Goal: Complete application form: Complete application form

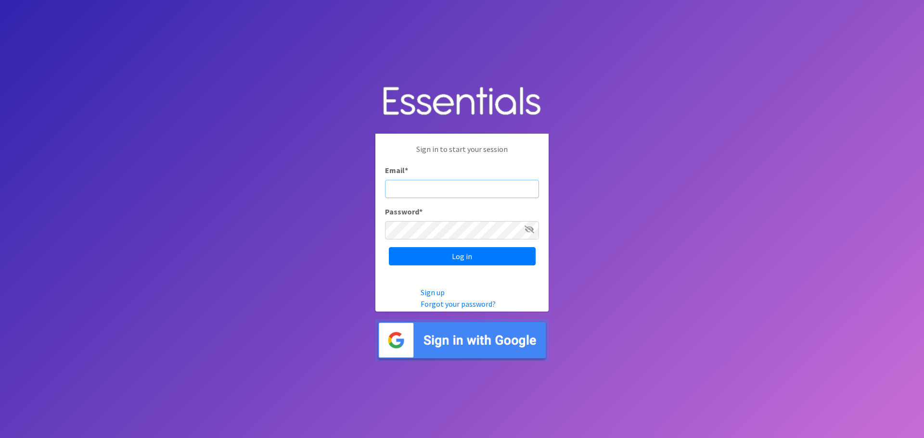
type input "[EMAIL_ADDRESS][DOMAIN_NAME]"
click at [473, 258] on input "Log in" at bounding box center [462, 256] width 147 height 18
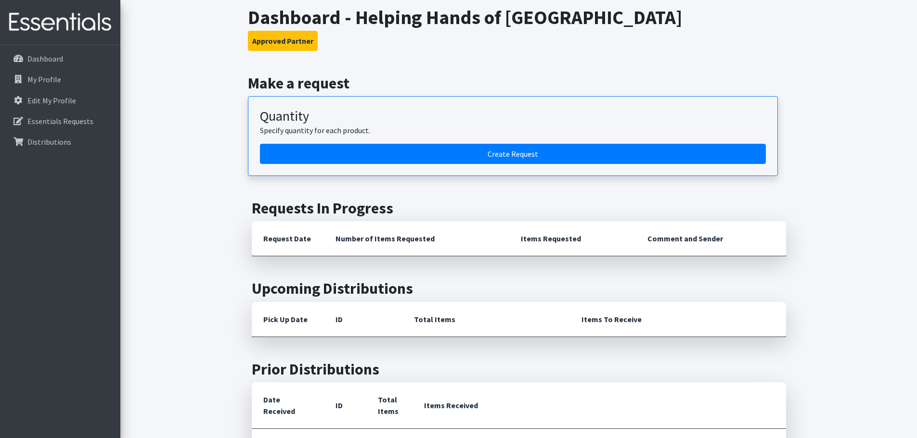
scroll to position [48, 0]
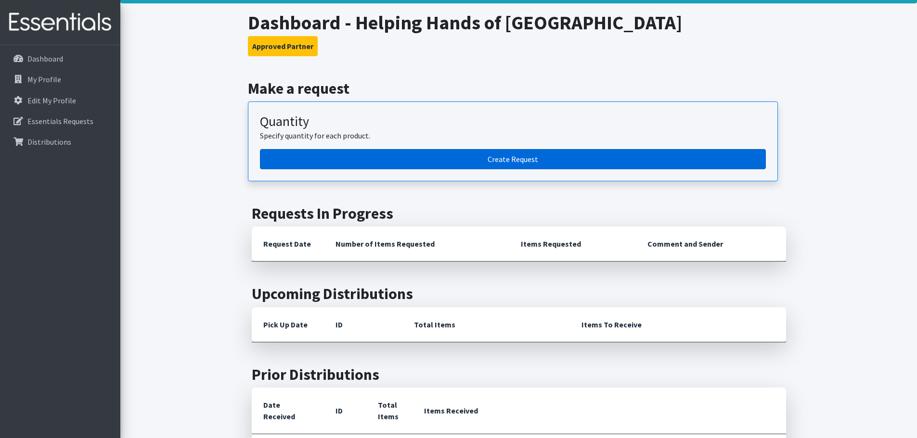
click at [507, 156] on link "Create Request" at bounding box center [513, 159] width 506 height 20
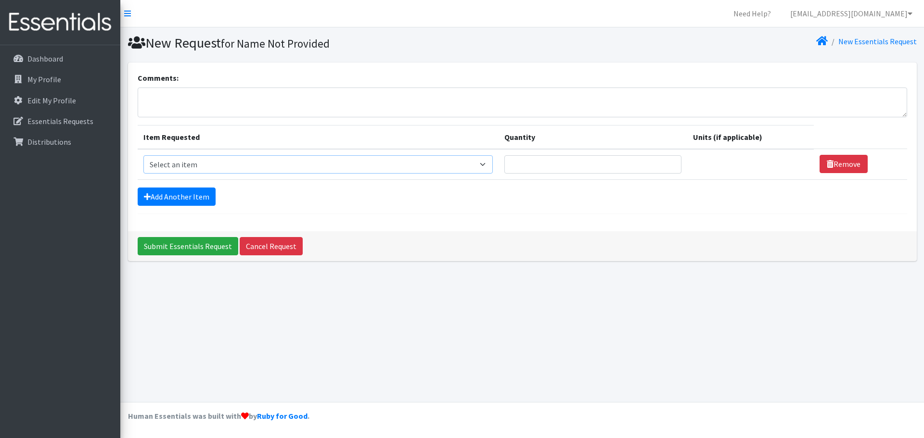
click at [306, 164] on select "Select an item # of Children this order will serve # of Individuals Living in H…" at bounding box center [317, 164] width 349 height 18
select select "13431"
click at [143, 155] on select "Select an item # of Children this order will serve # of Individuals Living in H…" at bounding box center [317, 164] width 349 height 18
click at [524, 159] on input "Quantity" at bounding box center [592, 164] width 177 height 18
type input "75"
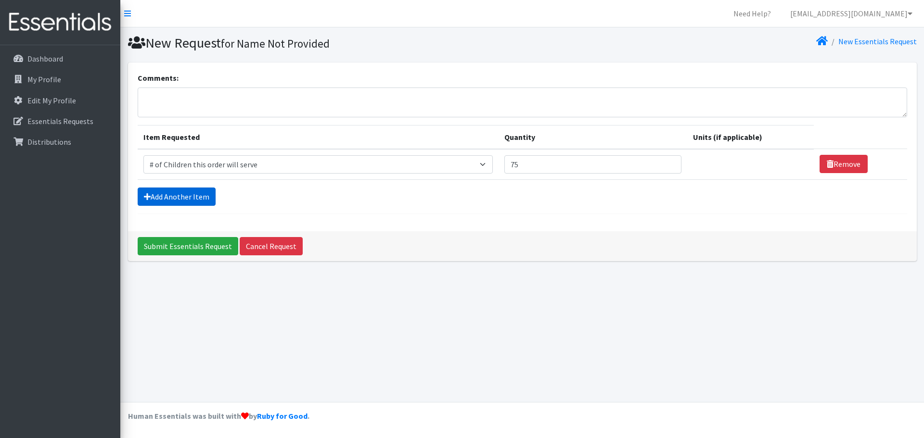
click at [170, 195] on link "Add Another Item" at bounding box center [177, 197] width 78 height 18
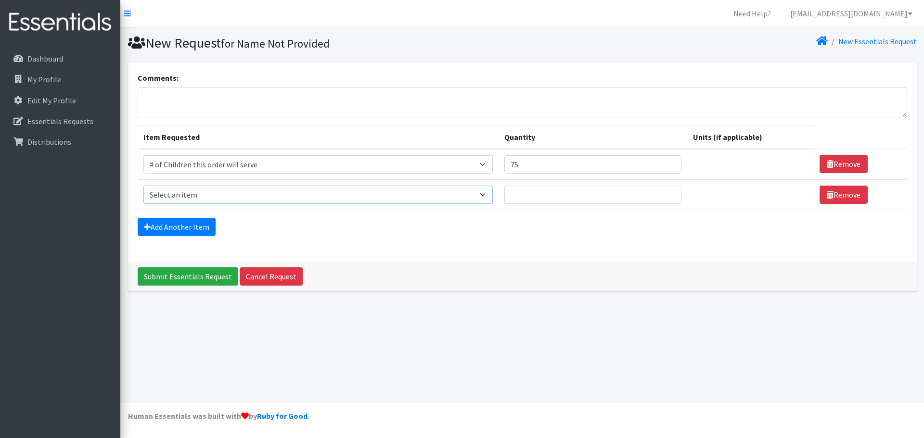
click at [170, 195] on select "Select an item # of Children this order will serve # of Individuals Living in H…" at bounding box center [317, 195] width 349 height 18
select select "6076"
click at [143, 186] on select "Select an item # of Children this order will serve # of Individuals Living in H…" at bounding box center [317, 195] width 349 height 18
click at [530, 195] on input "Quantity" at bounding box center [592, 195] width 177 height 18
click at [64, 123] on p "Essentials Requests" at bounding box center [60, 121] width 66 height 10
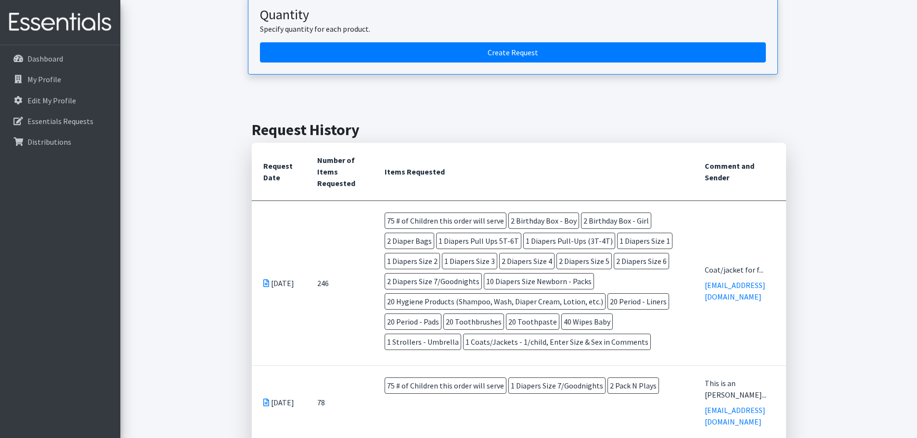
scroll to position [96, 0]
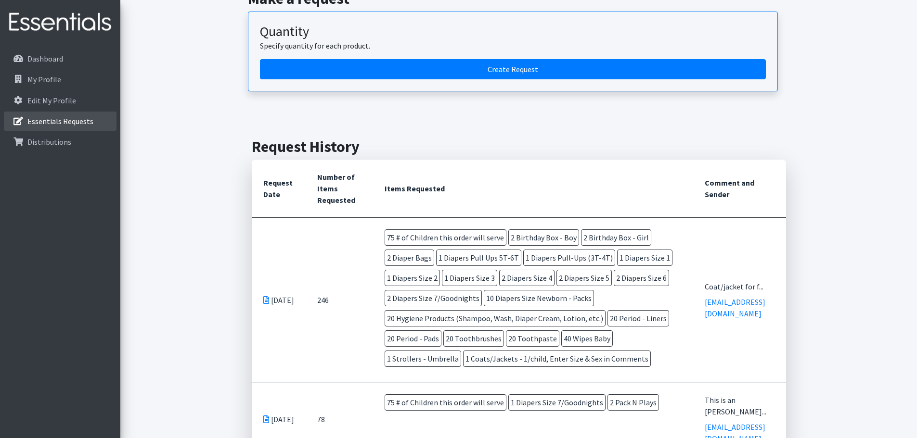
click at [60, 122] on p "Essentials Requests" at bounding box center [60, 121] width 66 height 10
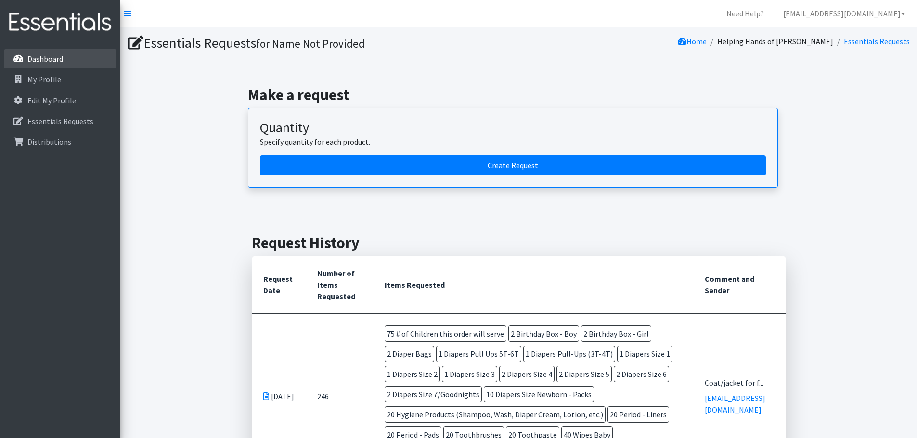
click at [42, 59] on p "Dashboard" at bounding box center [45, 59] width 36 height 10
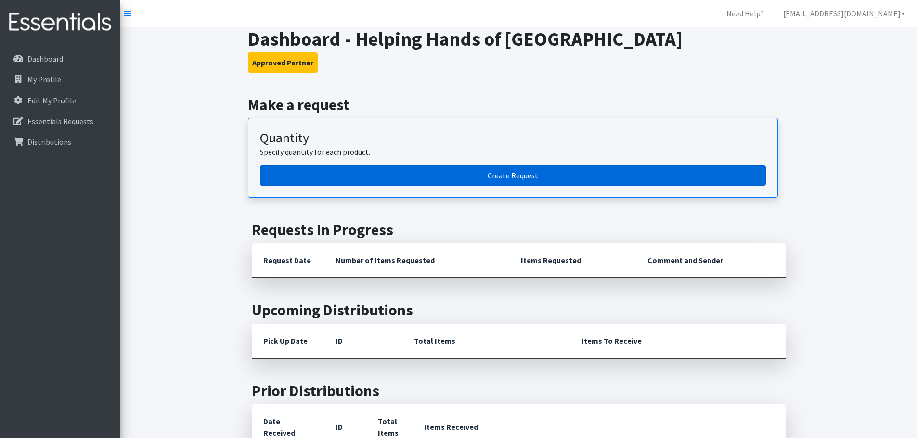
click at [490, 176] on link "Create Request" at bounding box center [513, 176] width 506 height 20
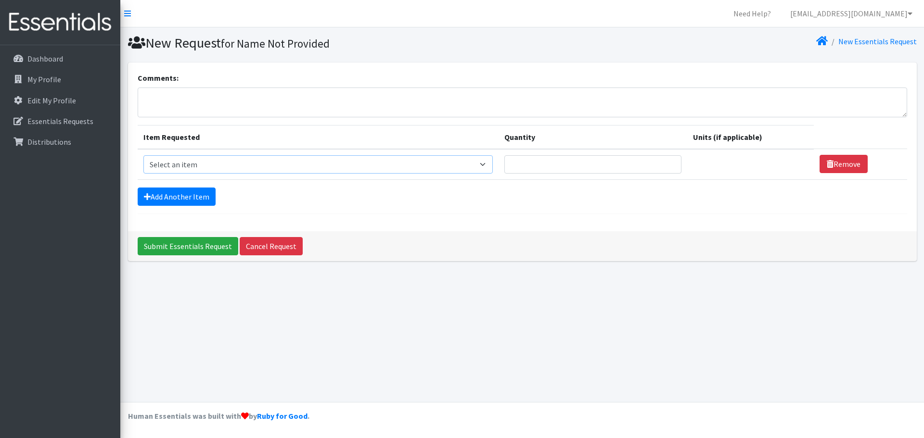
click at [201, 156] on select "Select an item # of Children this order will serve # of Individuals Living in H…" at bounding box center [317, 164] width 349 height 18
select select "13431"
click at [143, 155] on select "Select an item # of Children this order will serve # of Individuals Living in H…" at bounding box center [317, 164] width 349 height 18
click at [530, 165] on input "Quantity" at bounding box center [592, 164] width 177 height 18
type input "75"
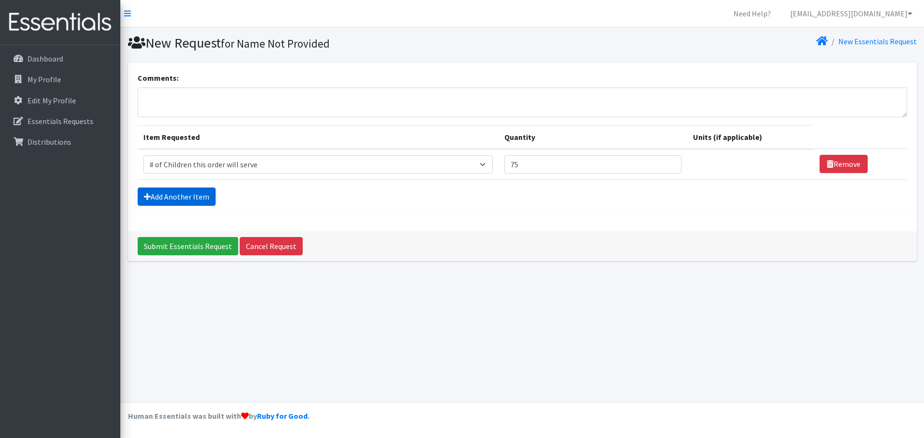
click at [192, 192] on link "Add Another Item" at bounding box center [177, 197] width 78 height 18
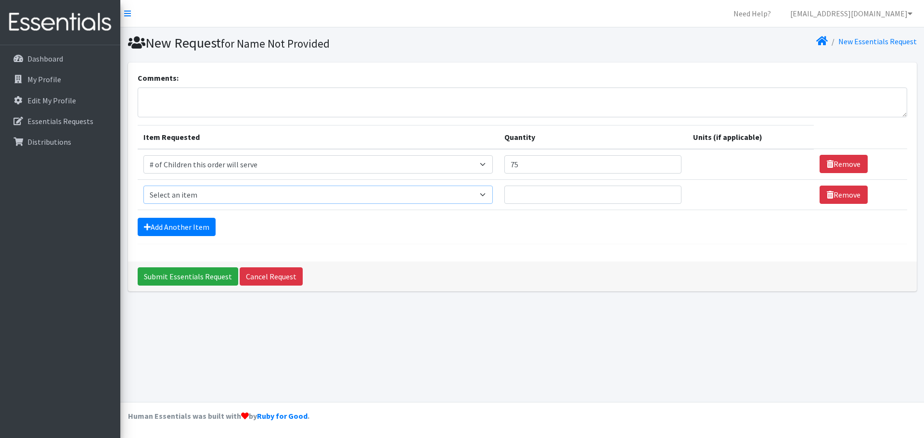
click at [204, 197] on select "Select an item # of Children this order will serve # of Individuals Living in H…" at bounding box center [317, 195] width 349 height 18
select select "5744"
click at [143, 186] on select "Select an item # of Children this order will serve # of Individuals Living in H…" at bounding box center [317, 195] width 349 height 18
click at [538, 195] on input "Quantity" at bounding box center [592, 195] width 177 height 18
type input "2"
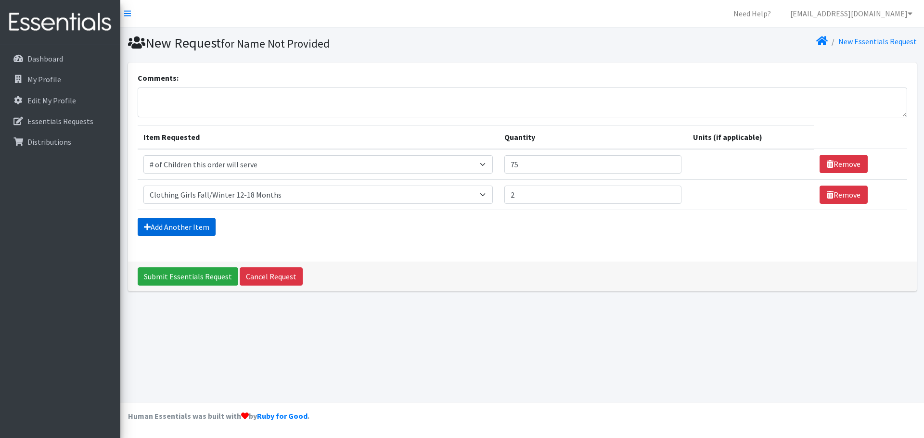
click at [189, 220] on link "Add Another Item" at bounding box center [177, 227] width 78 height 18
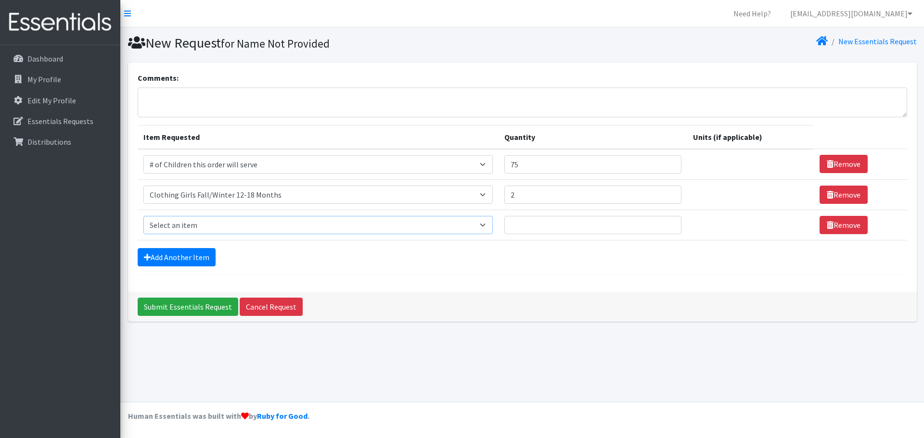
click at [189, 220] on select "Select an item # of Children this order will serve # of Individuals Living in H…" at bounding box center [317, 225] width 349 height 18
select select "1969"
click at [143, 216] on select "Select an item # of Children this order will serve # of Individuals Living in H…" at bounding box center [317, 225] width 349 height 18
click at [515, 227] on input "Quantity" at bounding box center [586, 225] width 175 height 18
click at [715, 226] on select "Please select a unit units Packs" at bounding box center [747, 225] width 124 height 18
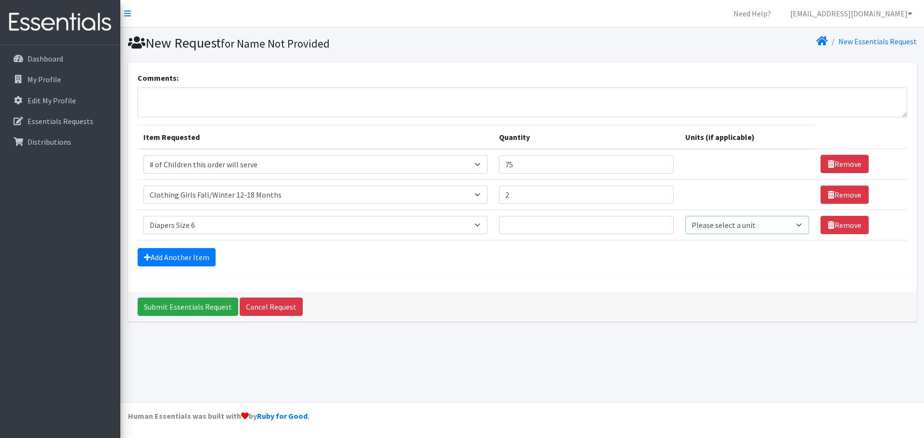
select select
click at [685, 216] on select "Please select a unit units Packs" at bounding box center [747, 225] width 124 height 18
click at [551, 222] on input "Quantity" at bounding box center [586, 225] width 175 height 18
type input "4"
click at [183, 264] on link "Add Another Item" at bounding box center [177, 257] width 78 height 18
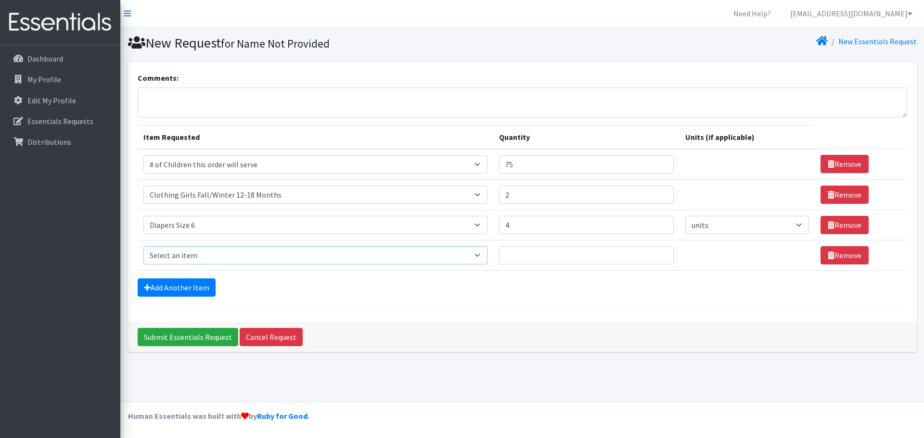
click at [200, 255] on select "Select an item # of Children this order will serve # of Individuals Living in H…" at bounding box center [315, 255] width 344 height 18
select select "1968"
click at [143, 246] on select "Select an item # of Children this order will serve # of Individuals Living in H…" at bounding box center [315, 255] width 344 height 18
click at [516, 248] on input "Quantity" at bounding box center [586, 255] width 175 height 18
type input "6"
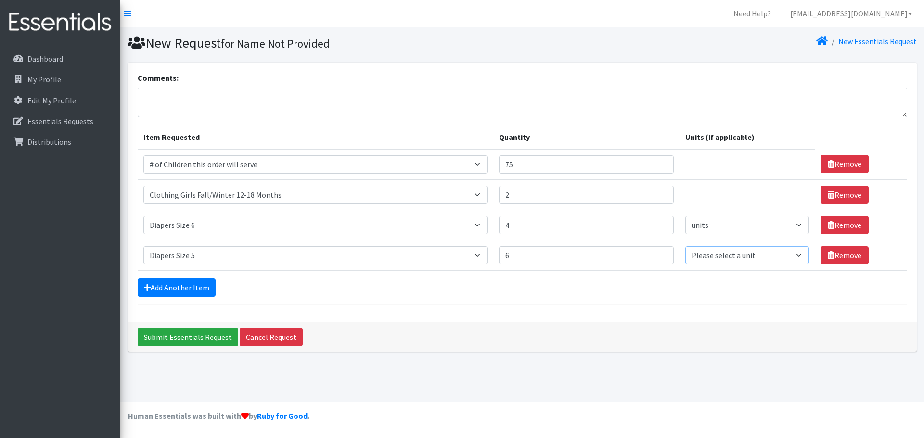
click at [727, 262] on select "Please select a unit units Packs" at bounding box center [747, 255] width 124 height 18
select select
click at [685, 246] on select "Please select a unit units Packs" at bounding box center [747, 255] width 124 height 18
click at [173, 288] on link "Add Another Item" at bounding box center [177, 288] width 78 height 18
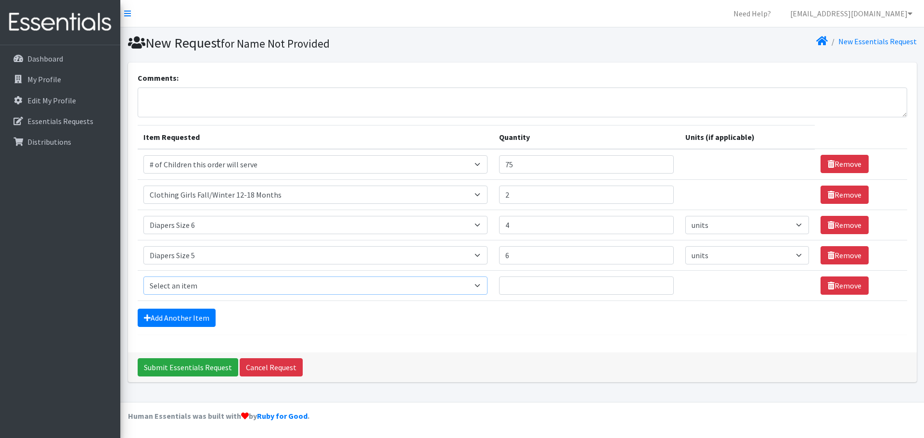
click at [176, 289] on select "Select an item # of Children this order will serve # of Individuals Living in H…" at bounding box center [315, 286] width 344 height 18
select select "1967"
click at [143, 277] on select "Select an item # of Children this order will serve # of Individuals Living in H…" at bounding box center [315, 286] width 344 height 18
click at [523, 285] on input "Quantity" at bounding box center [586, 286] width 175 height 18
type input "4"
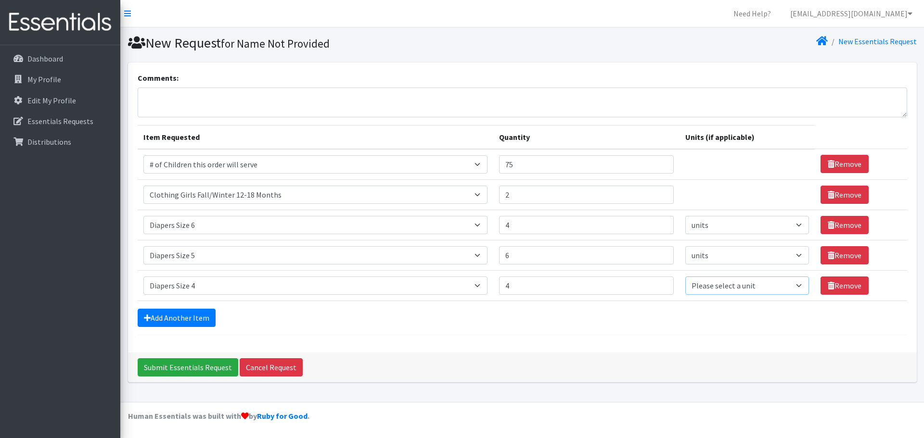
click at [714, 288] on select "Please select a unit units Packs" at bounding box center [747, 286] width 124 height 18
select select
click at [685, 277] on select "Please select a unit units Packs" at bounding box center [747, 286] width 124 height 18
click at [164, 308] on form "Comments: Item Requested Quantity Units (if applicable) Item Requested Select a…" at bounding box center [522, 203] width 769 height 263
click at [167, 312] on link "Add Another Item" at bounding box center [177, 318] width 78 height 18
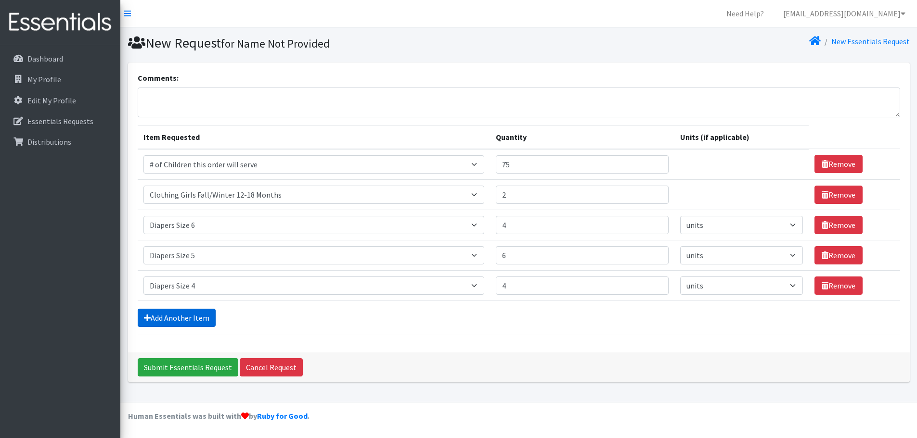
scroll to position [18, 0]
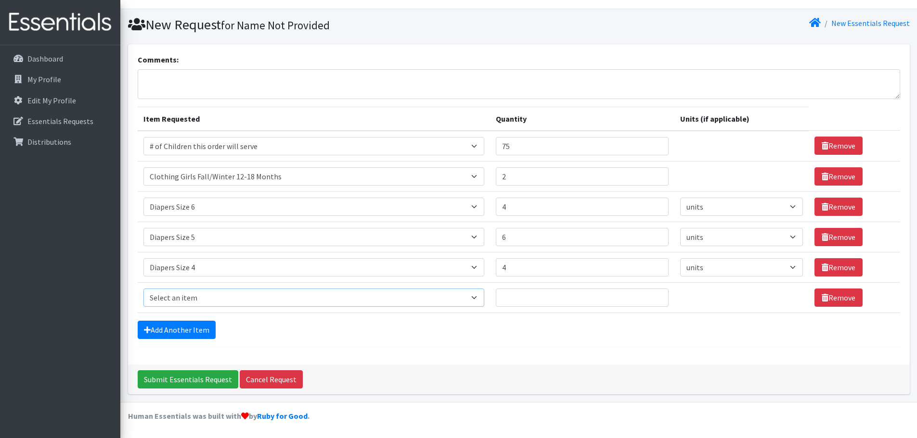
click at [174, 305] on select "Select an item # of Children this order will serve # of Individuals Living in H…" at bounding box center [313, 298] width 341 height 18
select select "1966"
click at [143, 289] on select "Select an item # of Children this order will serve # of Individuals Living in H…" at bounding box center [313, 298] width 341 height 18
click at [546, 301] on input "Quantity" at bounding box center [582, 298] width 173 height 18
type input "4"
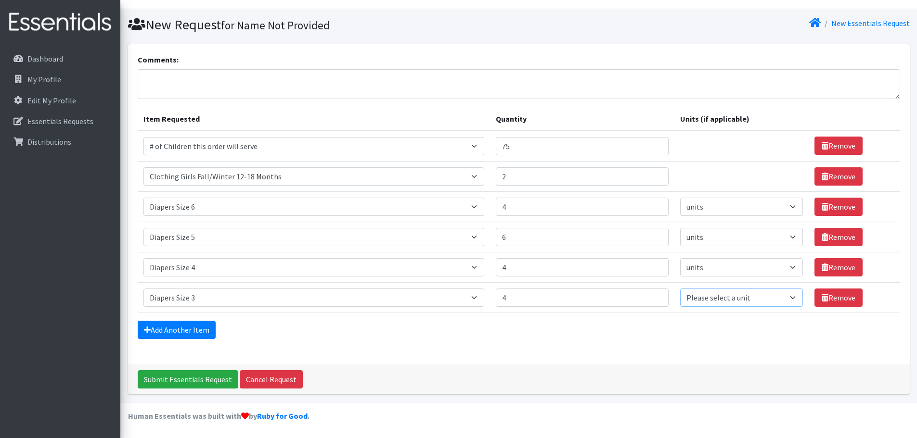
click at [699, 302] on select "Please select a unit units Packs" at bounding box center [741, 298] width 123 height 18
select select
click at [680, 289] on select "Please select a unit units Packs" at bounding box center [741, 298] width 123 height 18
click at [166, 323] on link "Add Another Item" at bounding box center [177, 330] width 78 height 18
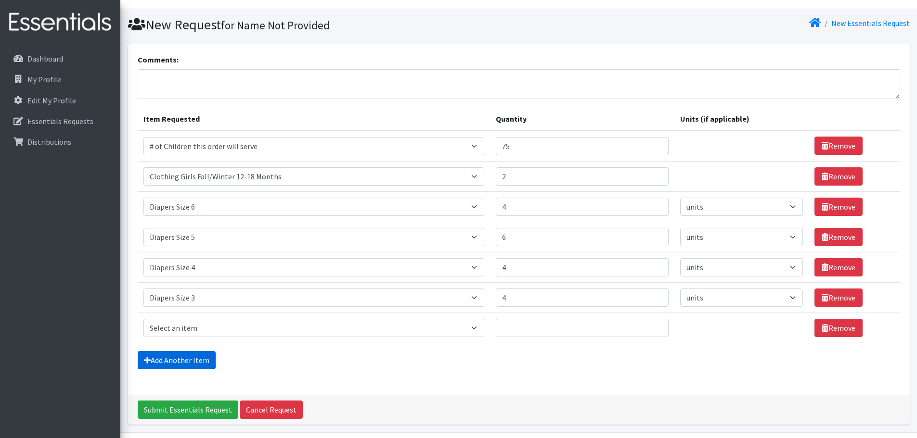
scroll to position [49, 0]
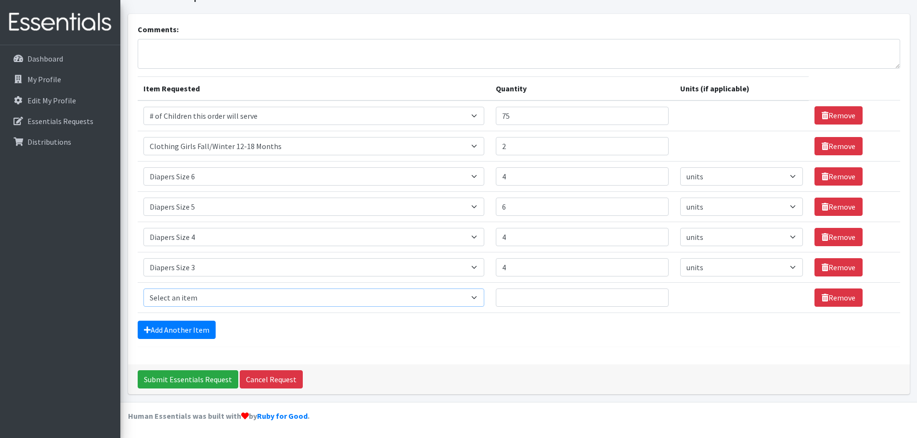
click at [186, 301] on select "Select an item # of Children this order will serve # of Individuals Living in H…" at bounding box center [313, 298] width 341 height 18
select select "1965"
click at [143, 289] on select "Select an item # of Children this order will serve # of Individuals Living in H…" at bounding box center [313, 298] width 341 height 18
click at [526, 299] on input "Quantity" at bounding box center [582, 298] width 173 height 18
type input "4"
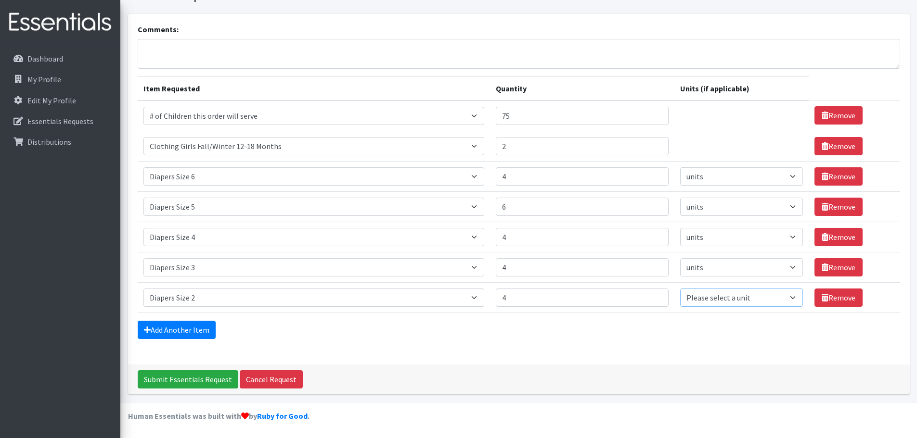
click at [711, 301] on select "Please select a unit units Packs" at bounding box center [741, 298] width 123 height 18
select select
click at [680, 289] on select "Please select a unit units Packs" at bounding box center [741, 298] width 123 height 18
click at [170, 327] on link "Add Another Item" at bounding box center [177, 330] width 78 height 18
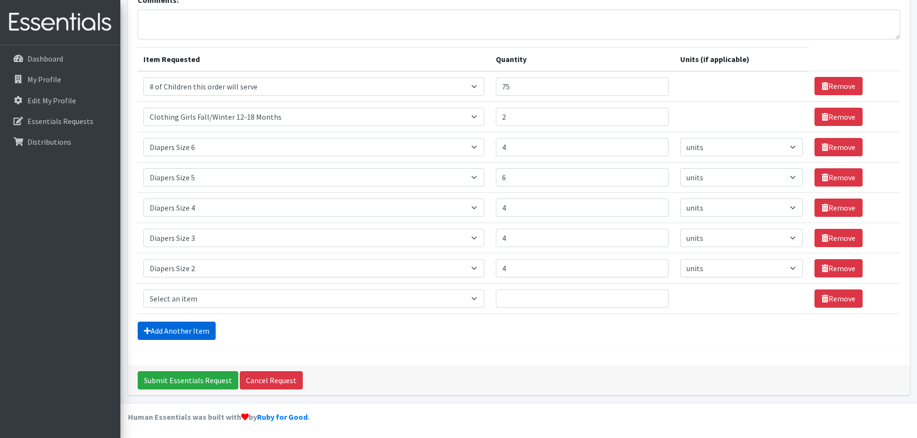
scroll to position [79, 0]
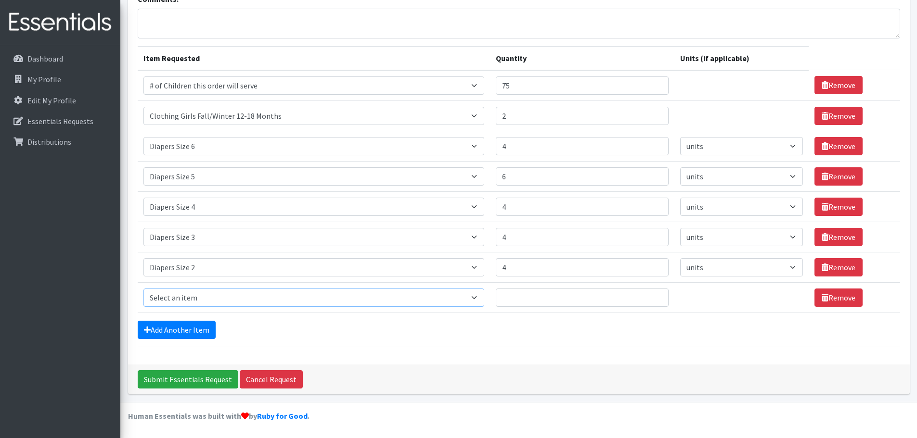
click at [186, 295] on select "Select an item # of Children this order will serve # of Individuals Living in H…" at bounding box center [313, 298] width 341 height 18
select select "1977"
click at [143, 289] on select "Select an item # of Children this order will serve # of Individuals Living in H…" at bounding box center [313, 298] width 341 height 18
click at [530, 296] on input "Quantity" at bounding box center [582, 298] width 173 height 18
type input "2"
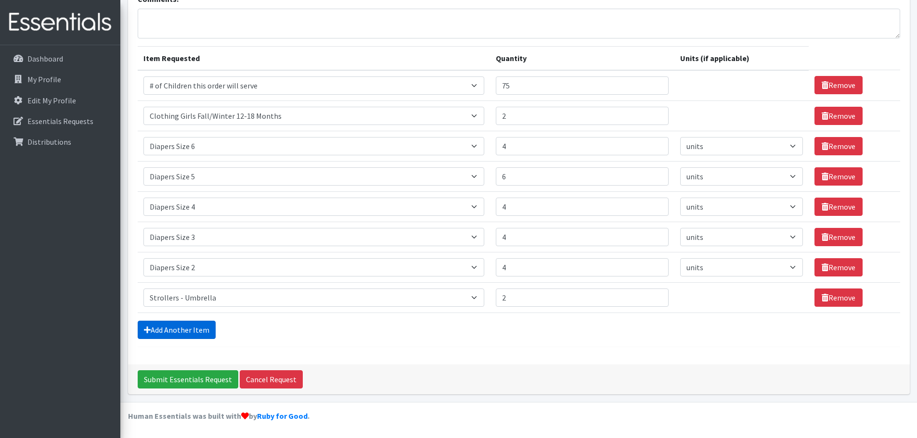
click at [181, 327] on link "Add Another Item" at bounding box center [177, 330] width 78 height 18
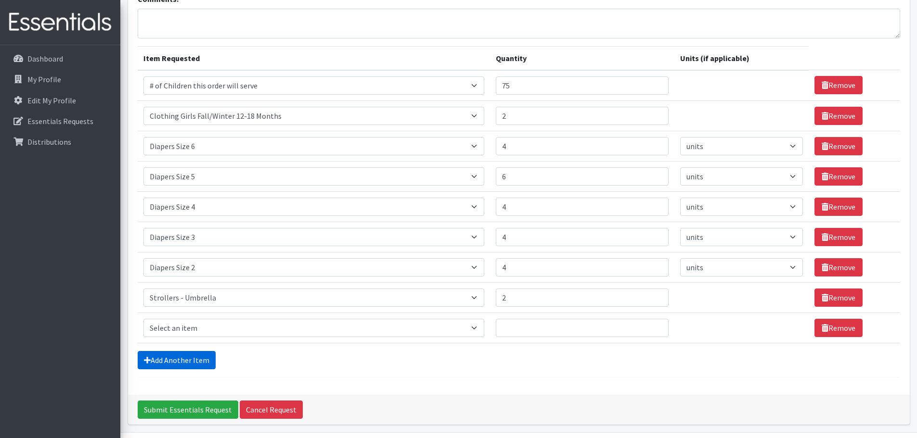
scroll to position [109, 0]
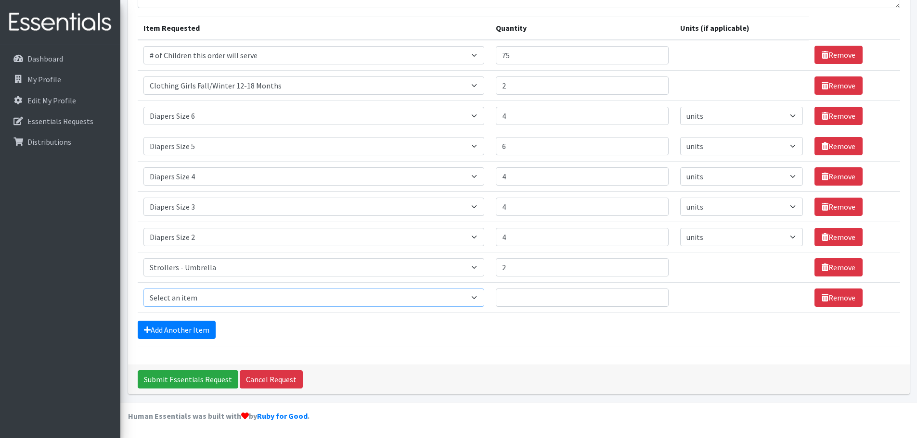
click at [192, 303] on select "Select an item # of Children this order will serve # of Individuals Living in H…" at bounding box center [313, 298] width 341 height 18
select select "1929"
click at [143, 289] on select "Select an item # of Children this order will serve # of Individuals Living in H…" at bounding box center [313, 298] width 341 height 18
click at [535, 300] on input "Quantity" at bounding box center [582, 298] width 173 height 18
type input "48"
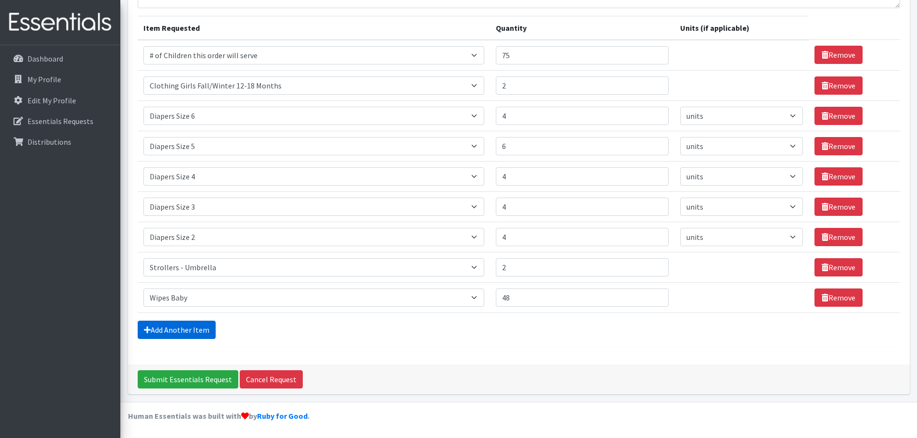
click at [183, 330] on link "Add Another Item" at bounding box center [177, 330] width 78 height 18
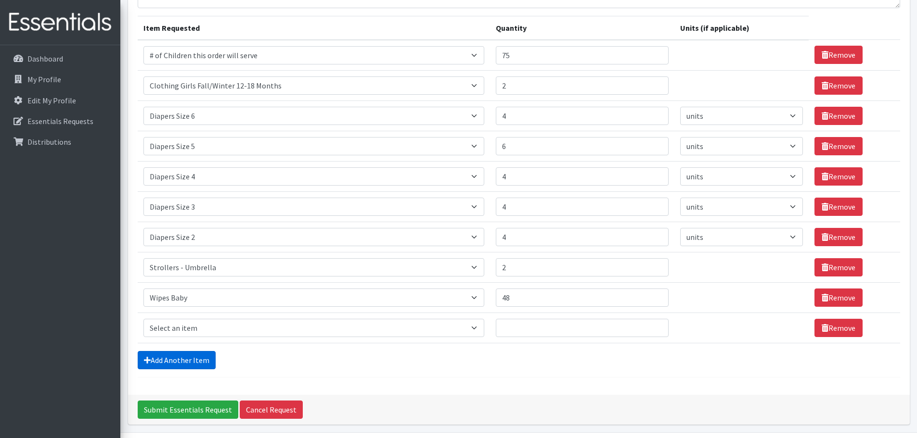
scroll to position [140, 0]
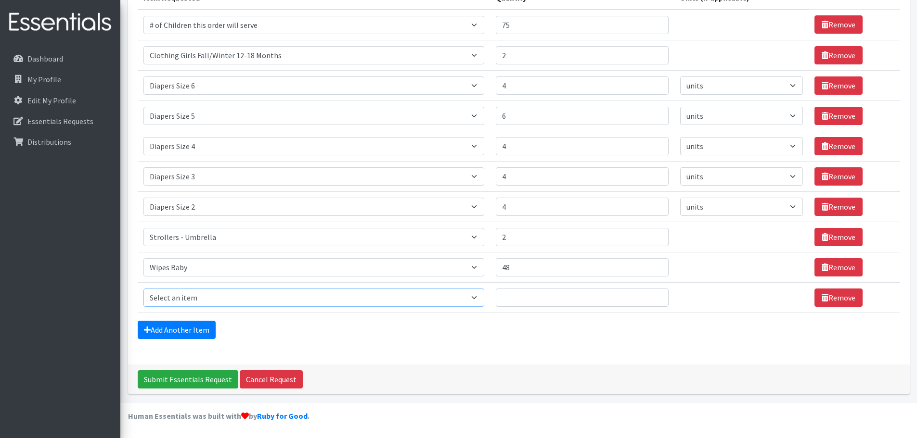
click at [235, 301] on select "Select an item # of Children this order will serve # of Individuals Living in H…" at bounding box center [313, 298] width 341 height 18
select select "1970"
click at [143, 289] on select "Select an item # of Children this order will serve # of Individuals Living in H…" at bounding box center [313, 298] width 341 height 18
click at [521, 294] on input "Quantity" at bounding box center [582, 298] width 173 height 18
type input "4"
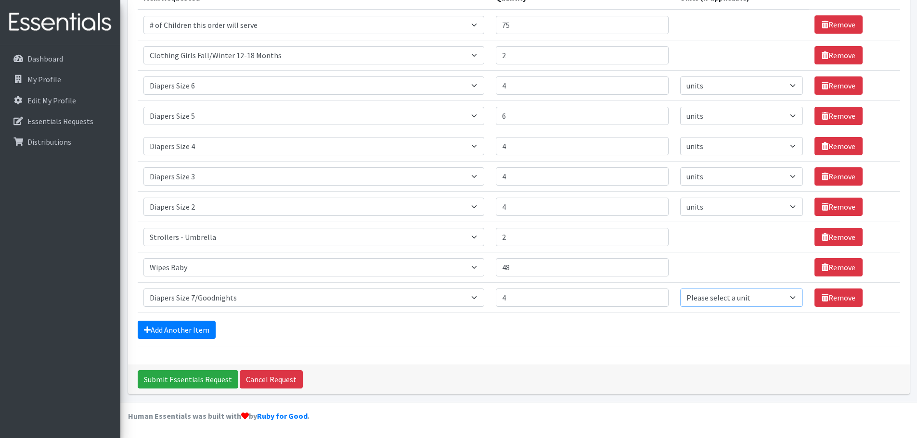
click at [714, 305] on select "Please select a unit units Packs" at bounding box center [741, 298] width 123 height 18
select select
click at [680, 289] on select "Please select a unit units Packs" at bounding box center [741, 298] width 123 height 18
click at [174, 335] on link "Add Another Item" at bounding box center [177, 330] width 78 height 18
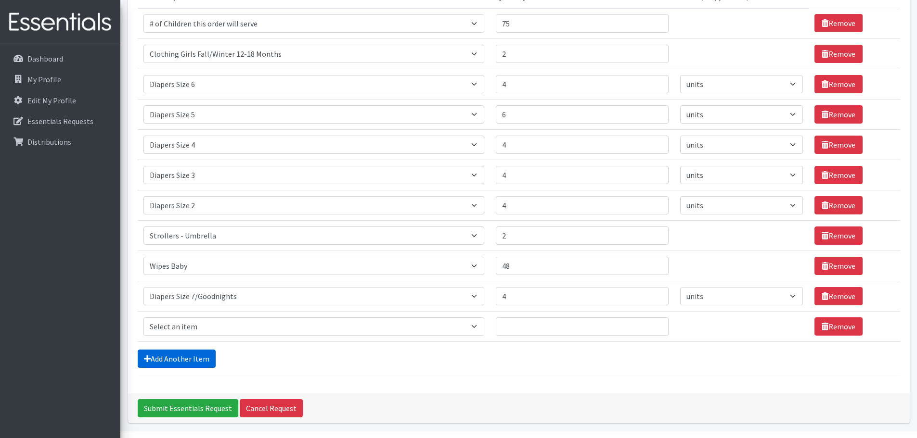
scroll to position [170, 0]
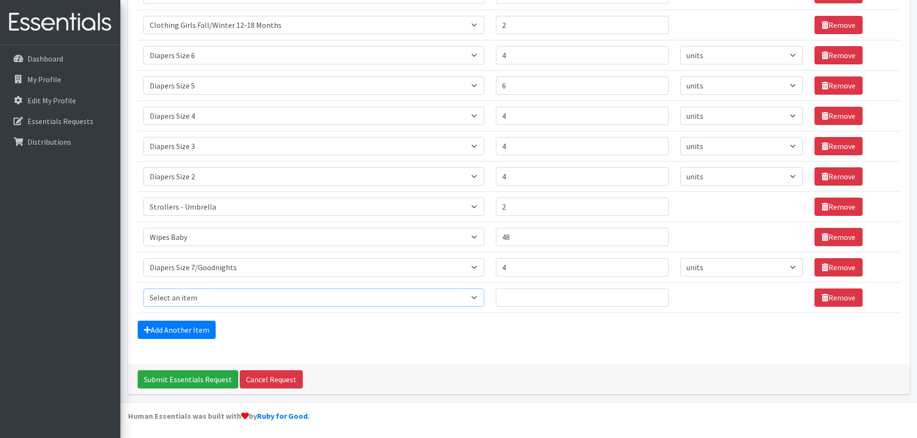
click at [205, 292] on select "Select an item # of Children this order will serve # of Individuals Living in H…" at bounding box center [313, 298] width 341 height 18
select select "14364"
click at [143, 289] on select "Select an item # of Children this order will serve # of Individuals Living in H…" at bounding box center [313, 298] width 341 height 18
click at [524, 297] on input "Quantity" at bounding box center [582, 298] width 173 height 18
type input "4"
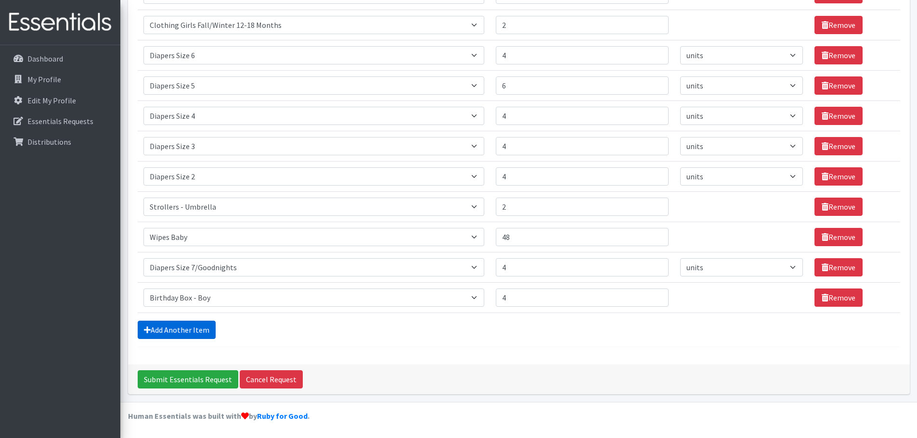
click at [177, 328] on link "Add Another Item" at bounding box center [177, 330] width 78 height 18
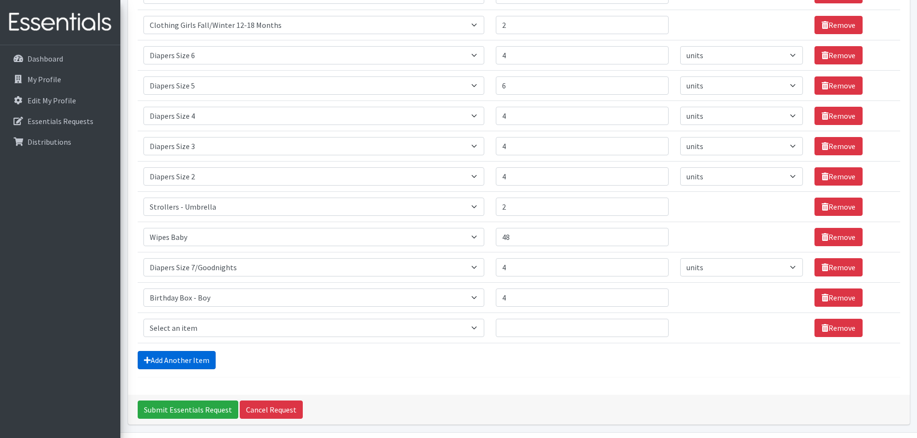
scroll to position [200, 0]
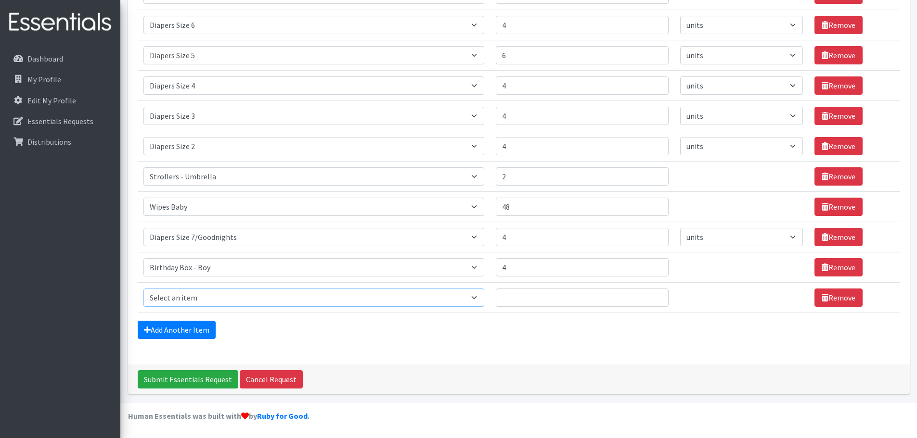
click at [188, 301] on select "Select an item # of Children this order will serve # of Individuals Living in H…" at bounding box center [313, 298] width 341 height 18
select select "14369"
click at [143, 289] on select "Select an item # of Children this order will serve # of Individuals Living in H…" at bounding box center [313, 298] width 341 height 18
click at [529, 292] on input "Quantity" at bounding box center [582, 298] width 173 height 18
type input "4"
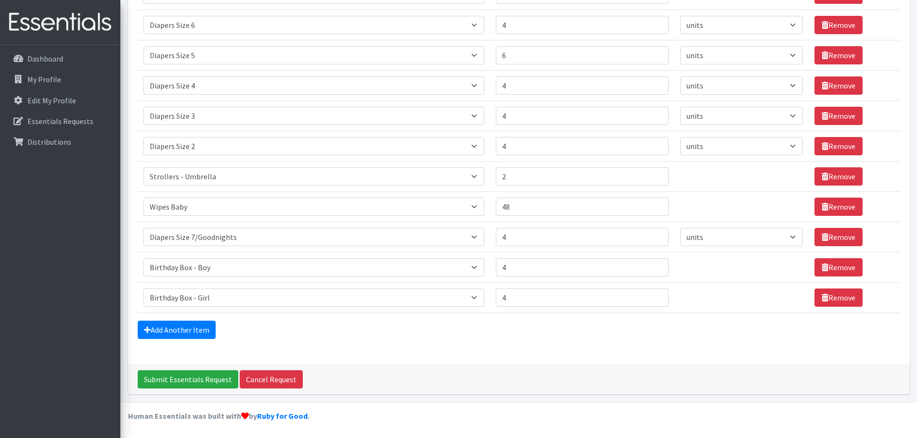
click at [187, 317] on form "Comments: Item Requested Quantity Units (if applicable) Item Requested Select a…" at bounding box center [519, 109] width 762 height 475
click at [186, 323] on link "Add Another Item" at bounding box center [177, 330] width 78 height 18
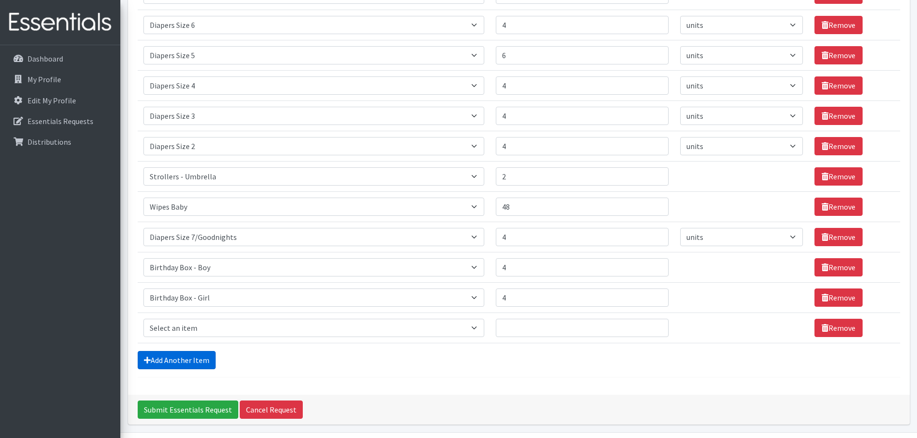
scroll to position [230, 0]
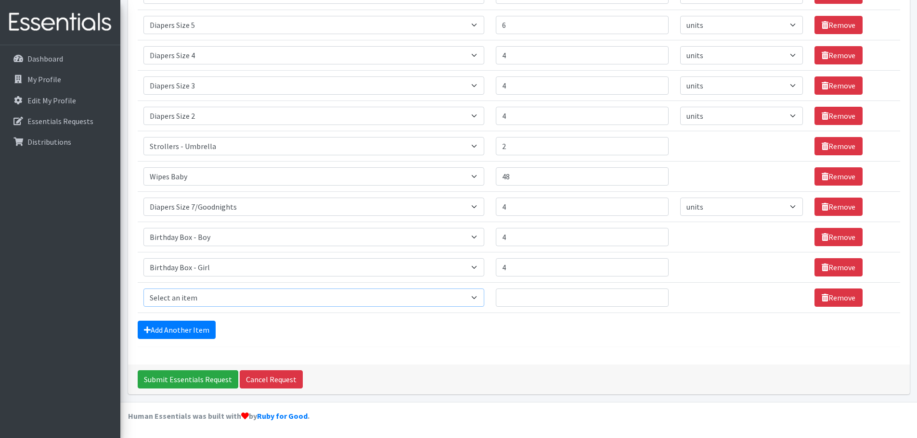
click at [243, 301] on select "Select an item # of Children this order will serve # of Individuals Living in H…" at bounding box center [313, 298] width 341 height 18
select select "1948"
click at [143, 289] on select "Select an item # of Children this order will serve # of Individuals Living in H…" at bounding box center [313, 298] width 341 height 18
click at [526, 305] on input "Quantity" at bounding box center [582, 298] width 173 height 18
type input "4"
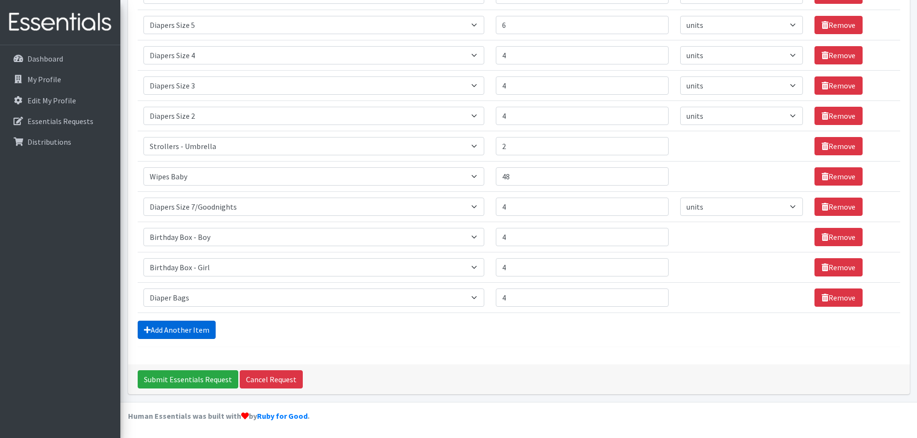
click at [178, 328] on link "Add Another Item" at bounding box center [177, 330] width 78 height 18
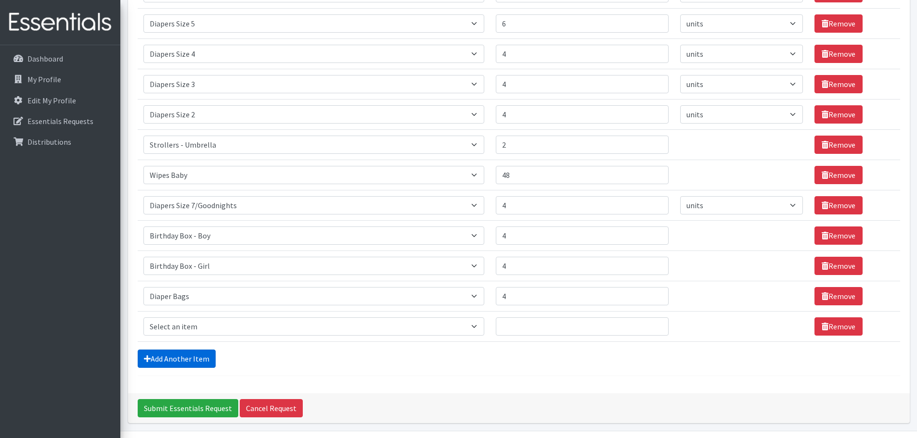
scroll to position [261, 0]
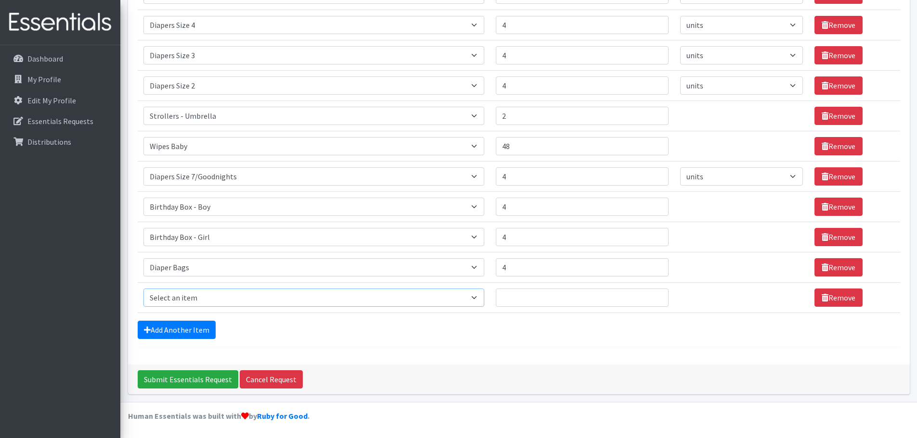
click at [241, 291] on select "Select an item # of Children this order will serve # of Individuals Living in H…" at bounding box center [313, 298] width 341 height 18
select select "11410"
click at [143, 289] on select "Select an item # of Children this order will serve # of Individuals Living in H…" at bounding box center [313, 298] width 341 height 18
click at [537, 294] on input "Quantity" at bounding box center [582, 298] width 173 height 18
type input "2"
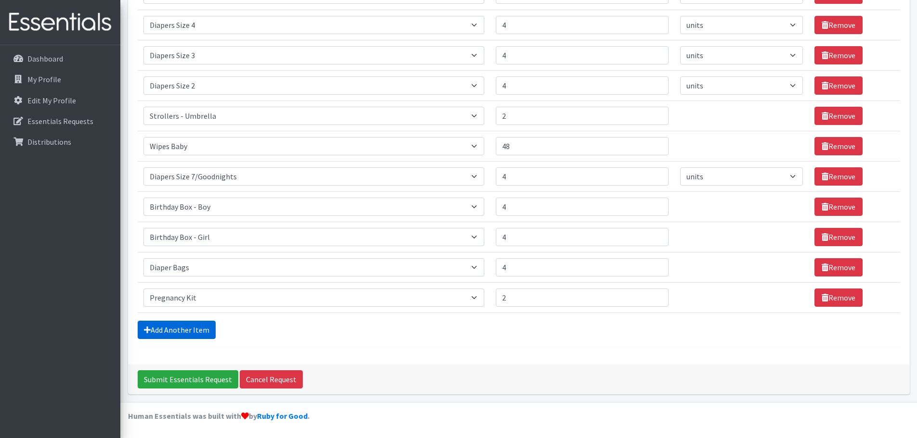
click at [189, 328] on link "Add Another Item" at bounding box center [177, 330] width 78 height 18
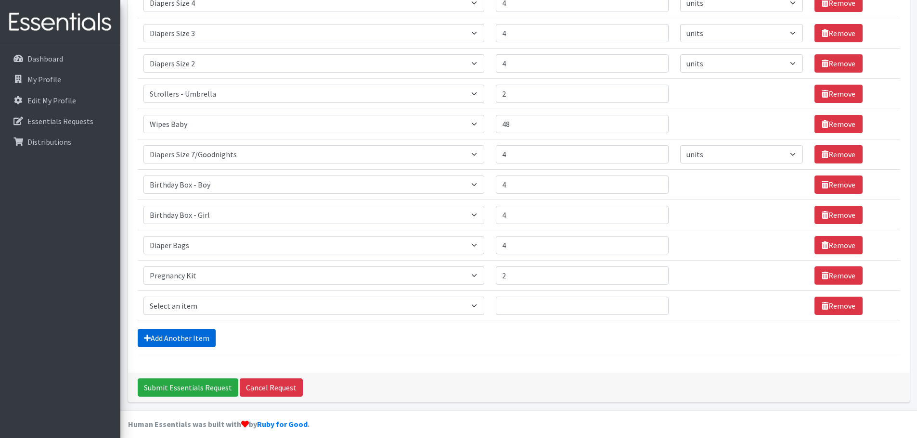
scroll to position [291, 0]
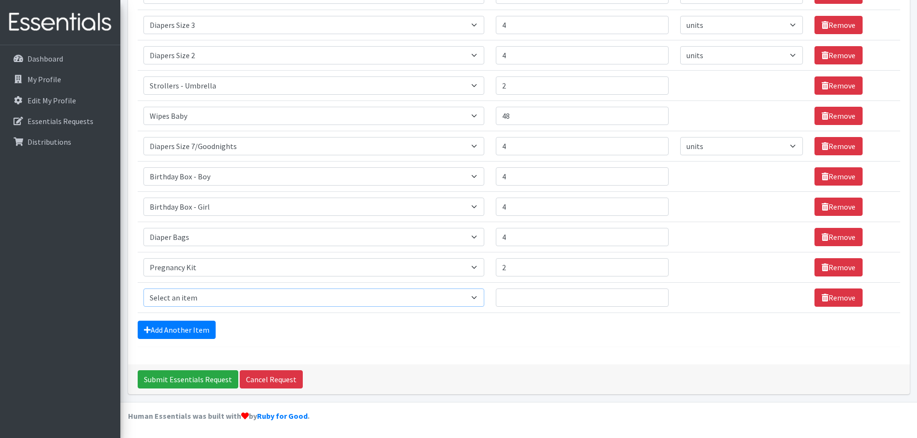
click at [197, 303] on select "Select an item # of Children this order will serve # of Individuals Living in H…" at bounding box center [313, 298] width 341 height 18
select select "1943"
click at [143, 289] on select "Select an item # of Children this order will serve # of Individuals Living in H…" at bounding box center [313, 298] width 341 height 18
click at [514, 299] on input "Quantity" at bounding box center [582, 298] width 173 height 18
type input "6"
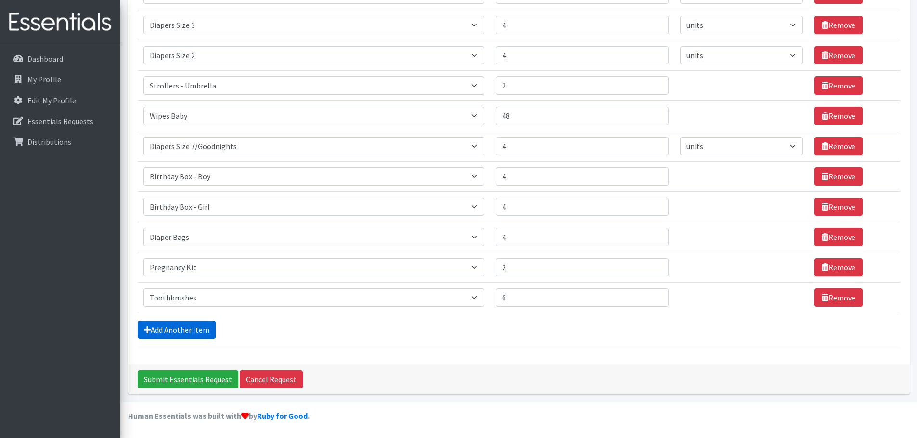
drag, startPoint x: 179, startPoint y: 322, endPoint x: 184, endPoint y: 312, distance: 11.2
click at [179, 322] on link "Add Another Item" at bounding box center [177, 330] width 78 height 18
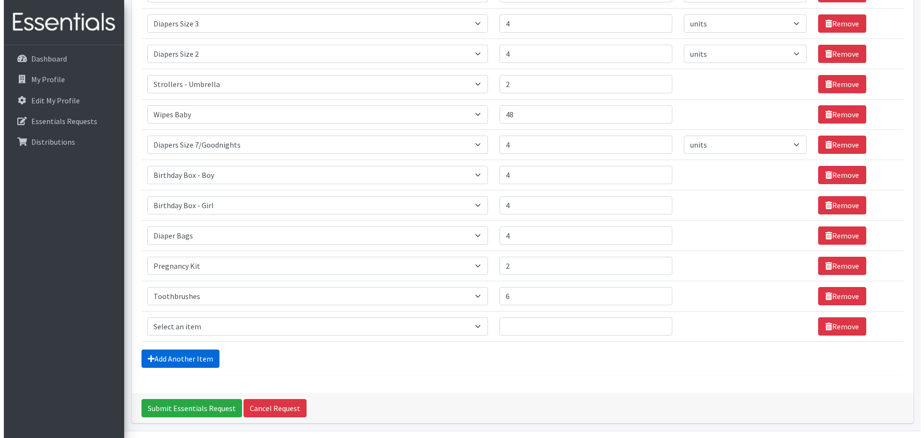
scroll to position [321, 0]
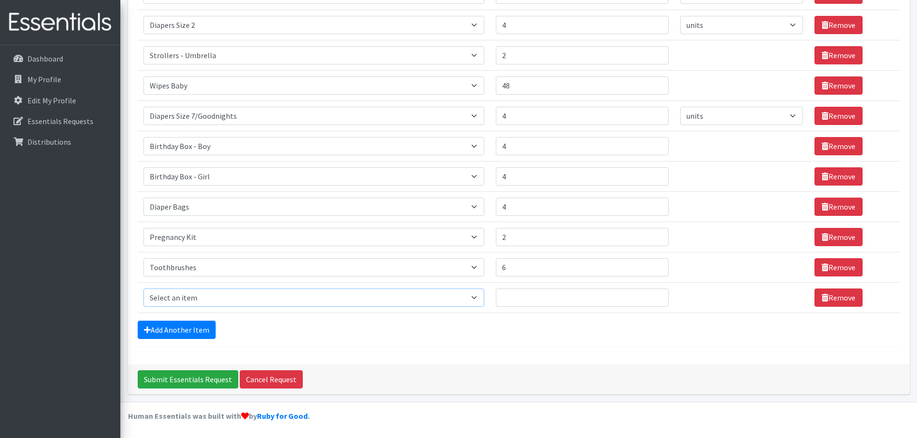
click at [203, 295] on select "Select an item # of Children this order will serve # of Individuals Living in H…" at bounding box center [313, 298] width 341 height 18
select select "1944"
click at [143, 289] on select "Select an item # of Children this order will serve # of Individuals Living in H…" at bounding box center [313, 298] width 341 height 18
click at [523, 295] on input "Quantity" at bounding box center [582, 298] width 173 height 18
type input "6"
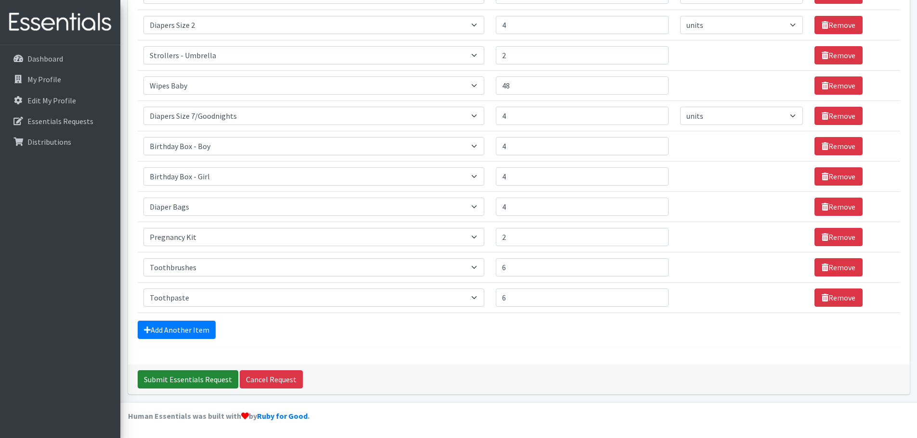
click at [184, 373] on input "Submit Essentials Request" at bounding box center [188, 380] width 101 height 18
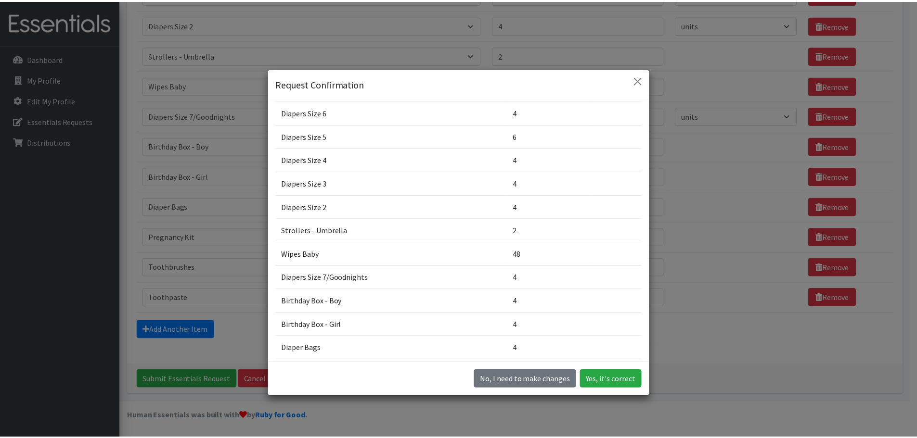
scroll to position [195, 0]
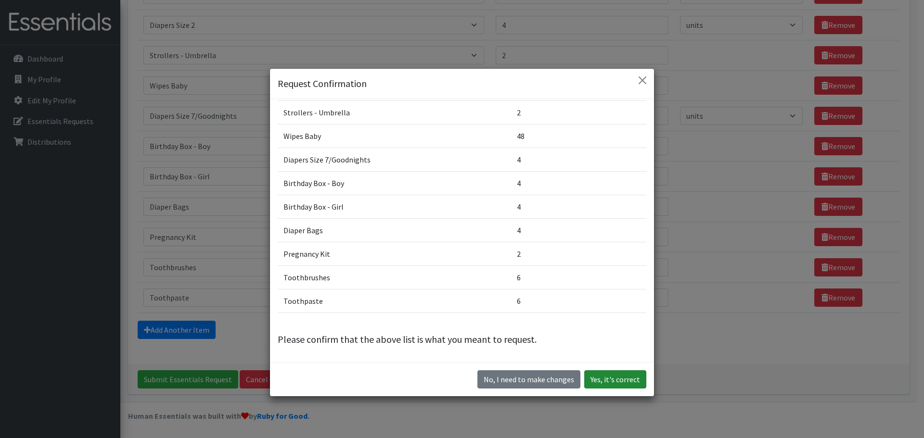
click at [624, 378] on button "Yes, it's correct" at bounding box center [615, 380] width 62 height 18
